Goal: Information Seeking & Learning: Learn about a topic

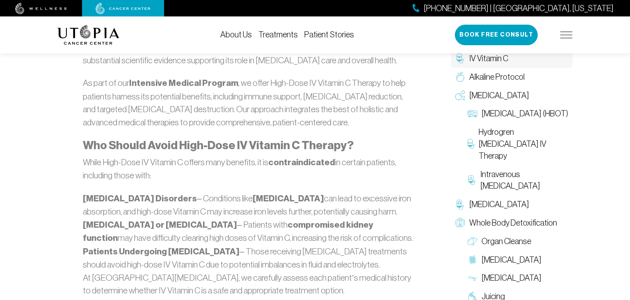
scroll to position [1756, 0]
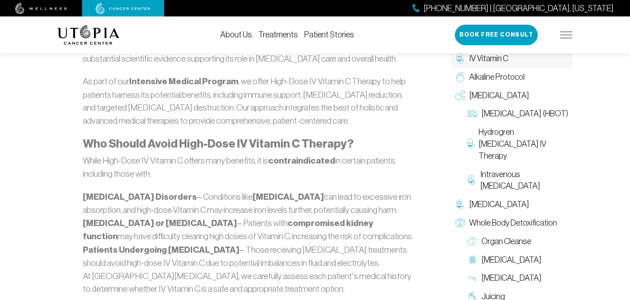
click at [429, 30] on div "About Us Treatments Patient Stories [PHONE_NUMBER] | [GEOGRAPHIC_DATA], [US_STA…" at bounding box center [314, 34] width 515 height 37
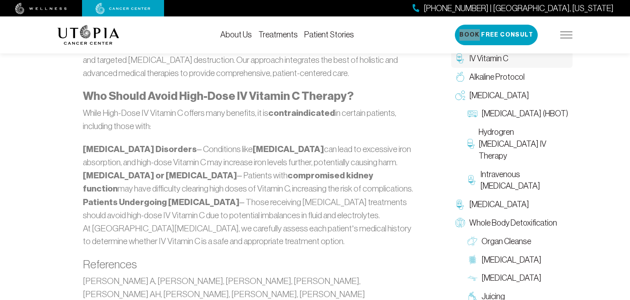
scroll to position [1806, 0]
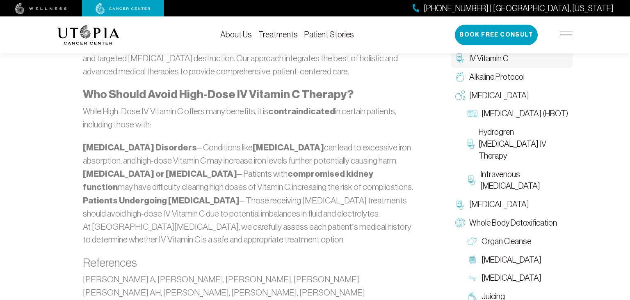
click at [474, 295] on iframe at bounding box center [552, 172] width 156 height 255
click at [455, 126] on ul "[MEDICAL_DATA] (HBOT) Hydrogren [MEDICAL_DATA] IV Therapy Intravenous [MEDICAL_…" at bounding box center [511, 149] width 121 height 91
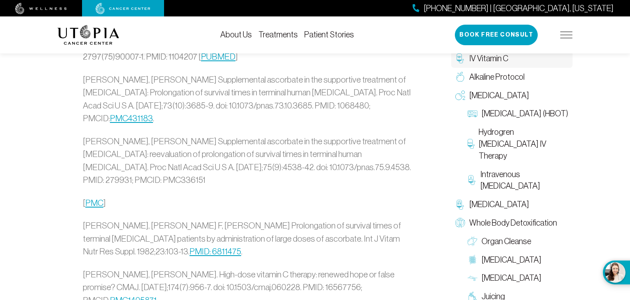
scroll to position [2314, 0]
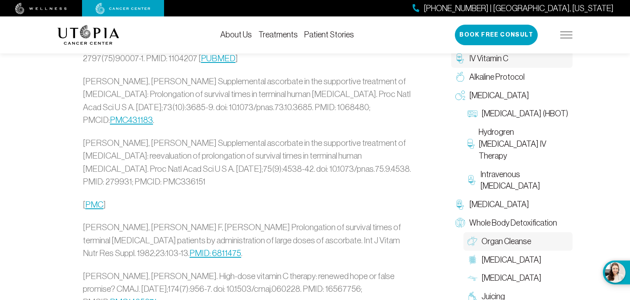
click at [508, 235] on span "Organ Cleanse" at bounding box center [507, 241] width 50 height 12
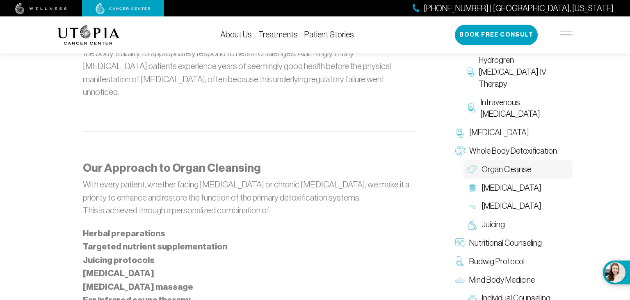
scroll to position [575, 0]
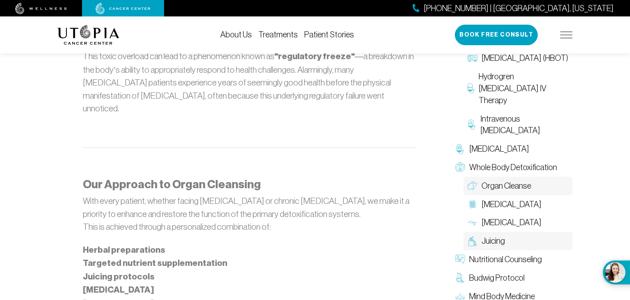
click at [493, 237] on span "Juicing" at bounding box center [493, 241] width 23 height 12
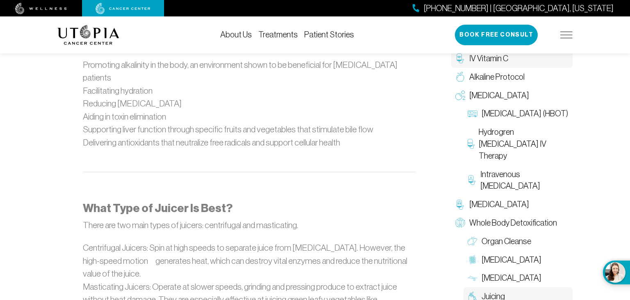
scroll to position [689, 0]
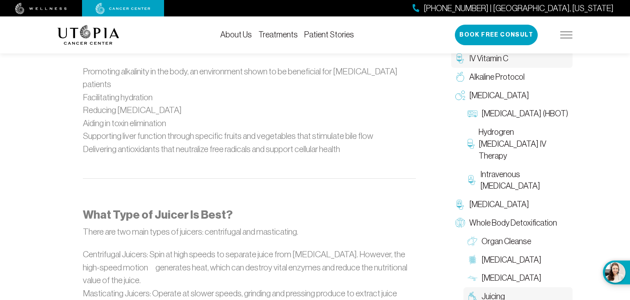
click at [506, 60] on span "IV Vitamin C" at bounding box center [488, 59] width 39 height 12
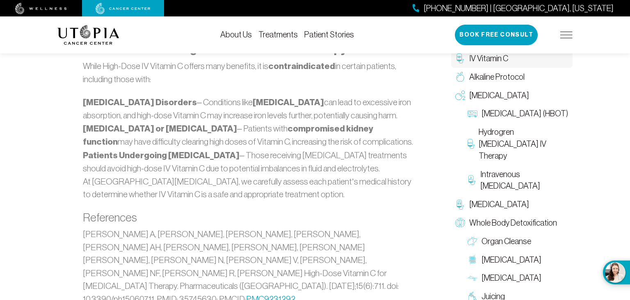
scroll to position [1855, 0]
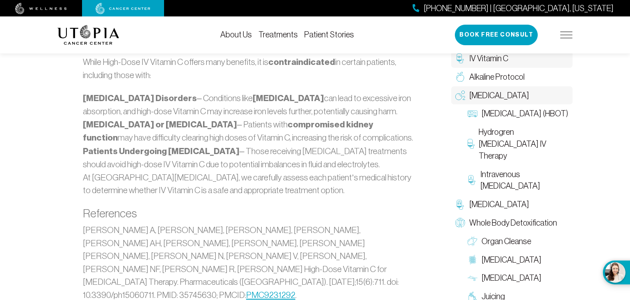
click at [512, 95] on span "[MEDICAL_DATA]" at bounding box center [499, 95] width 60 height 12
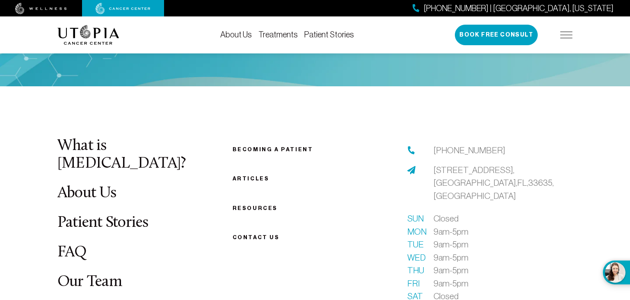
scroll to position [1747, 0]
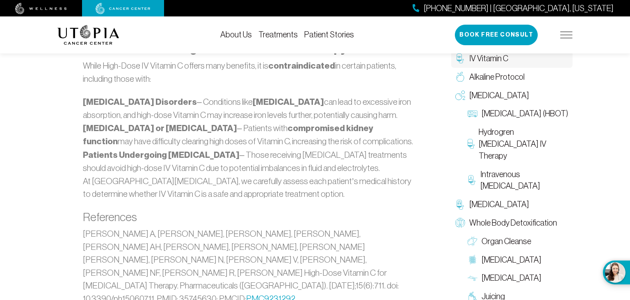
scroll to position [1855, 0]
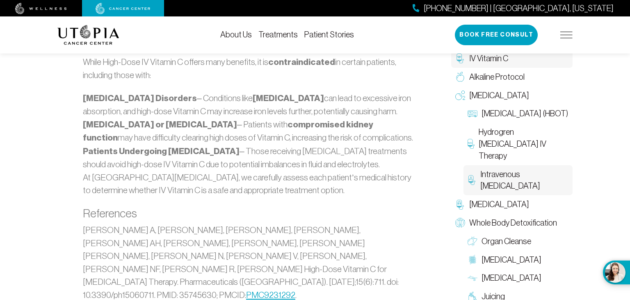
click at [496, 181] on span "Intravenous [MEDICAL_DATA]" at bounding box center [525, 180] width 88 height 24
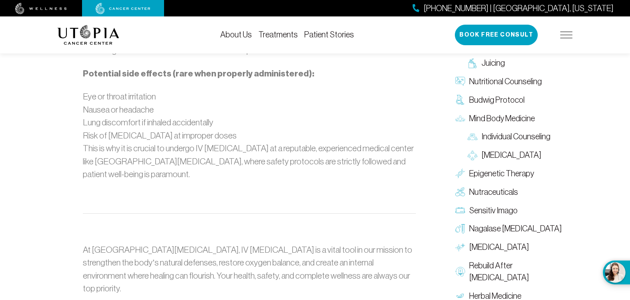
scroll to position [1609, 0]
click at [488, 259] on span "Rebuild After [MEDICAL_DATA]" at bounding box center [518, 271] width 99 height 24
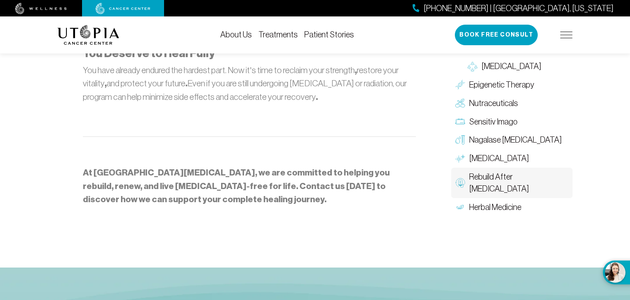
scroll to position [1001, 0]
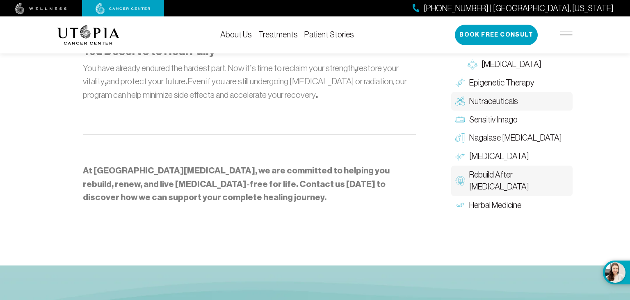
click at [504, 95] on span "Nutraceuticals" at bounding box center [493, 101] width 49 height 12
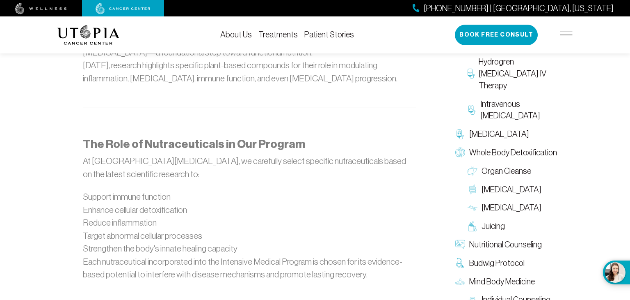
scroll to position [788, 0]
